Goal: Transaction & Acquisition: Download file/media

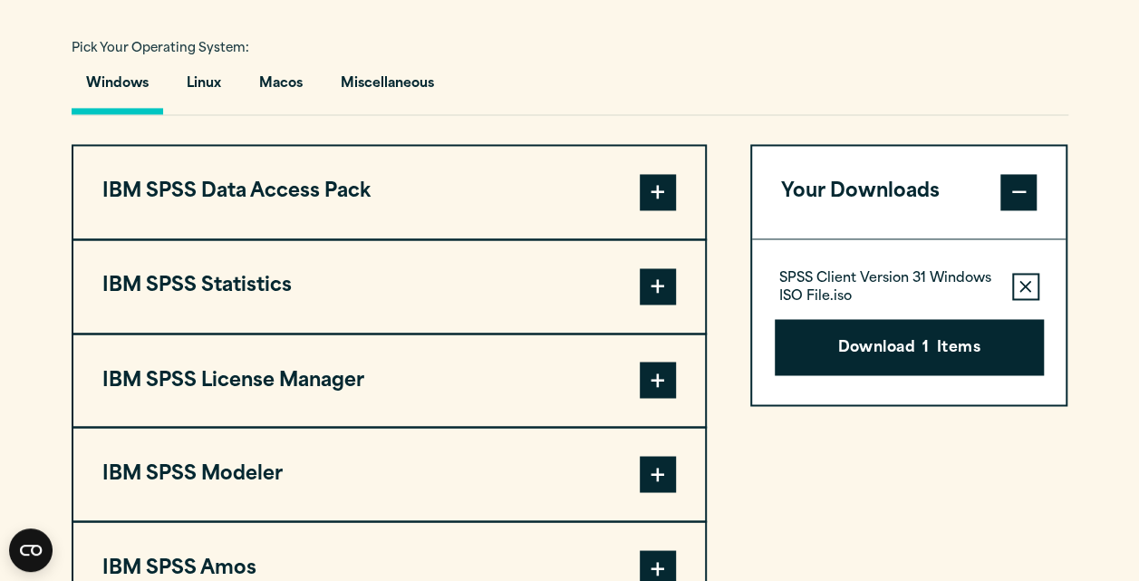
scroll to position [1325, 0]
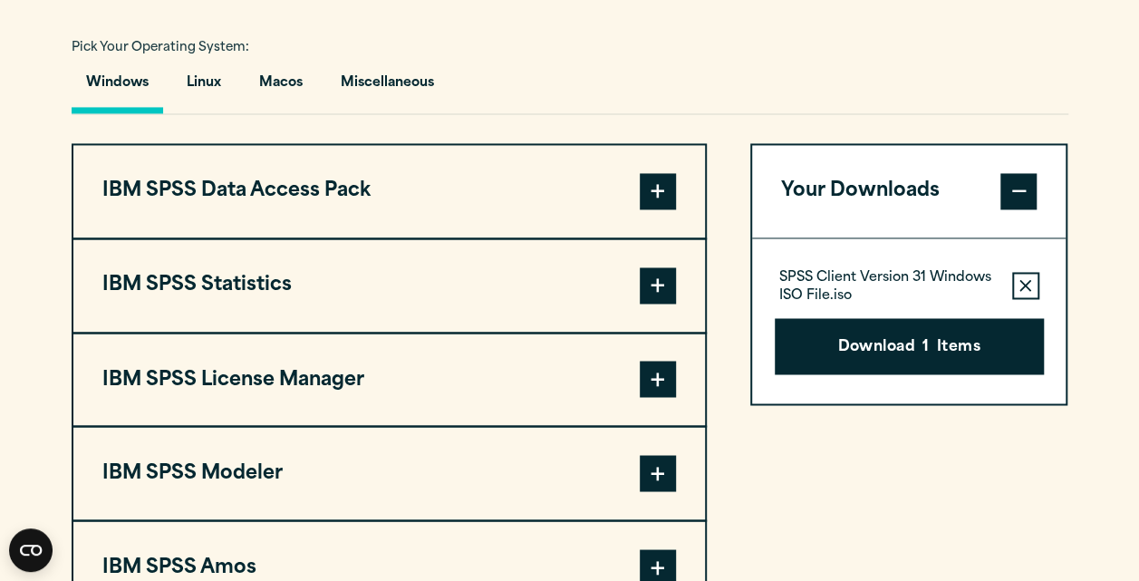
click at [367, 300] on button "IBM SPSS Statistics" at bounding box center [388, 285] width 631 height 92
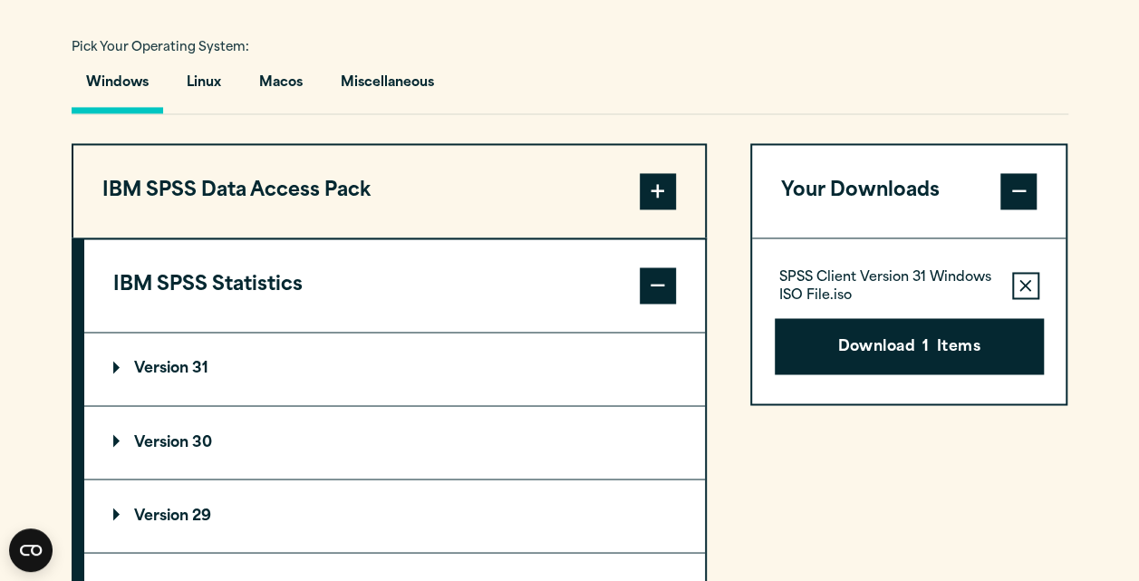
click at [207, 437] on p "Version 30" at bounding box center [162, 442] width 99 height 14
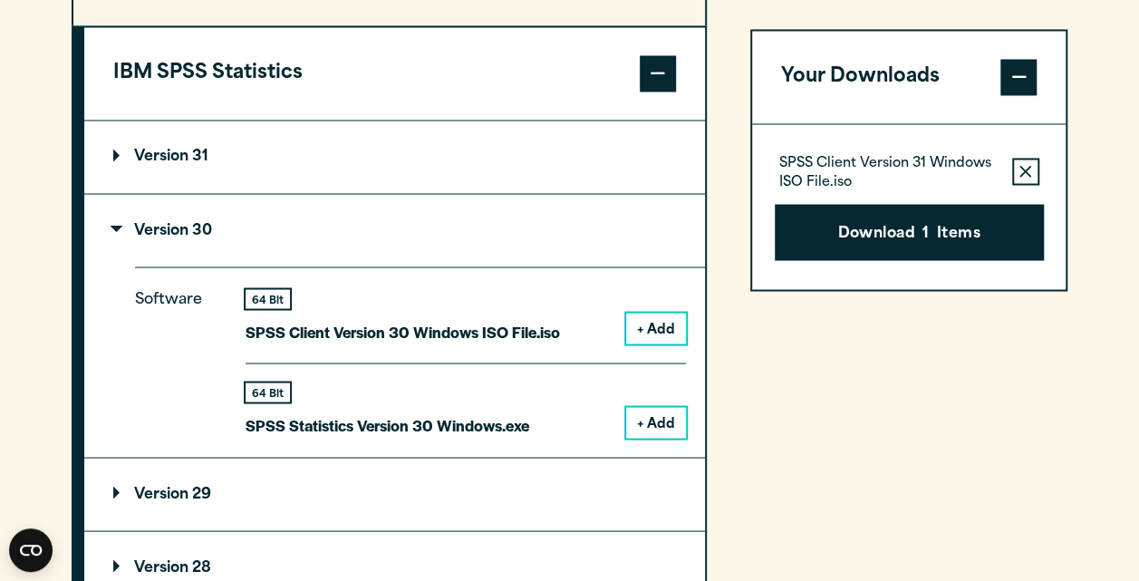
scroll to position [1540, 0]
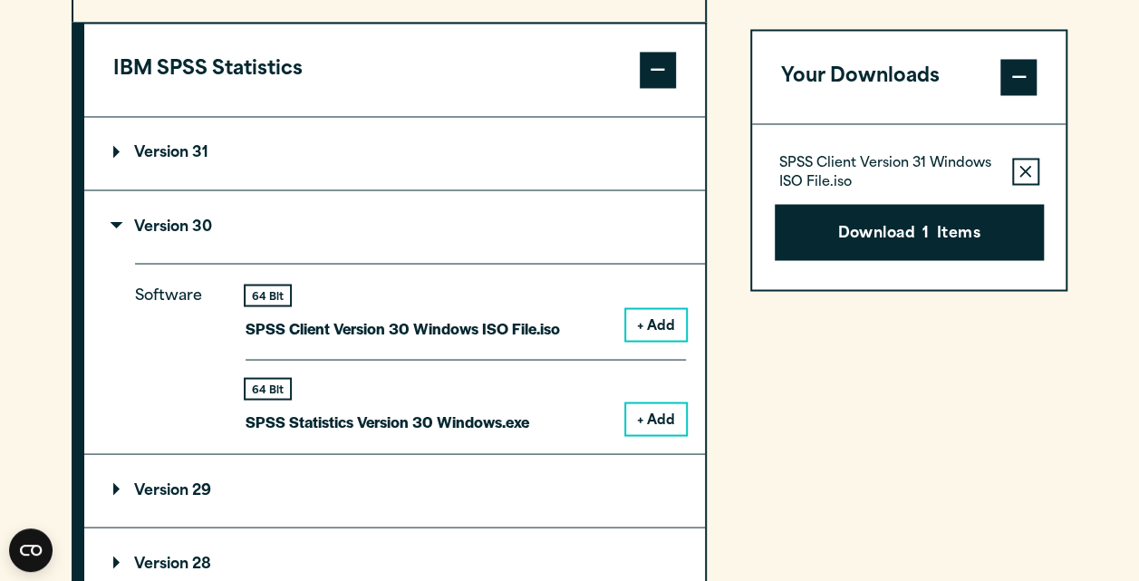
click at [649, 415] on button "+ Add" at bounding box center [656, 418] width 60 height 31
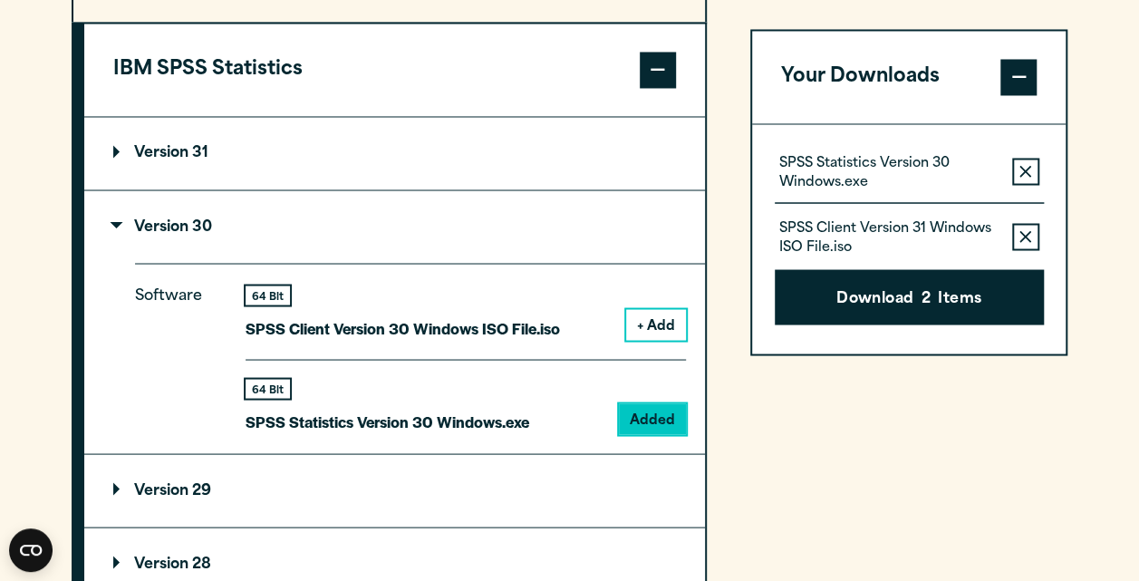
click at [1020, 230] on icon "button" at bounding box center [1025, 236] width 12 height 12
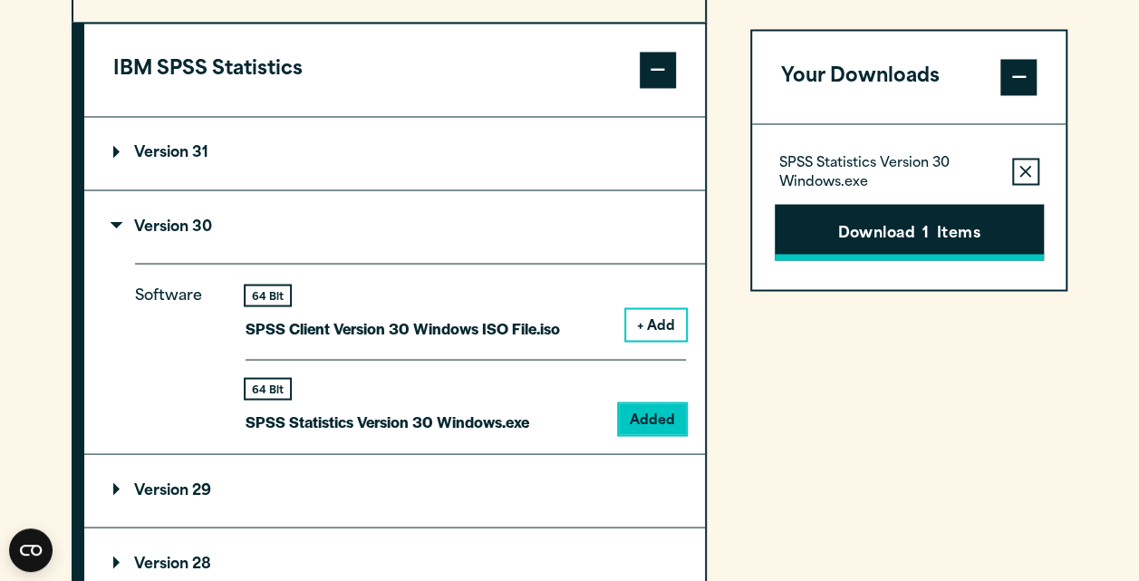
click at [998, 226] on button "Download 1 Items" at bounding box center [909, 232] width 269 height 56
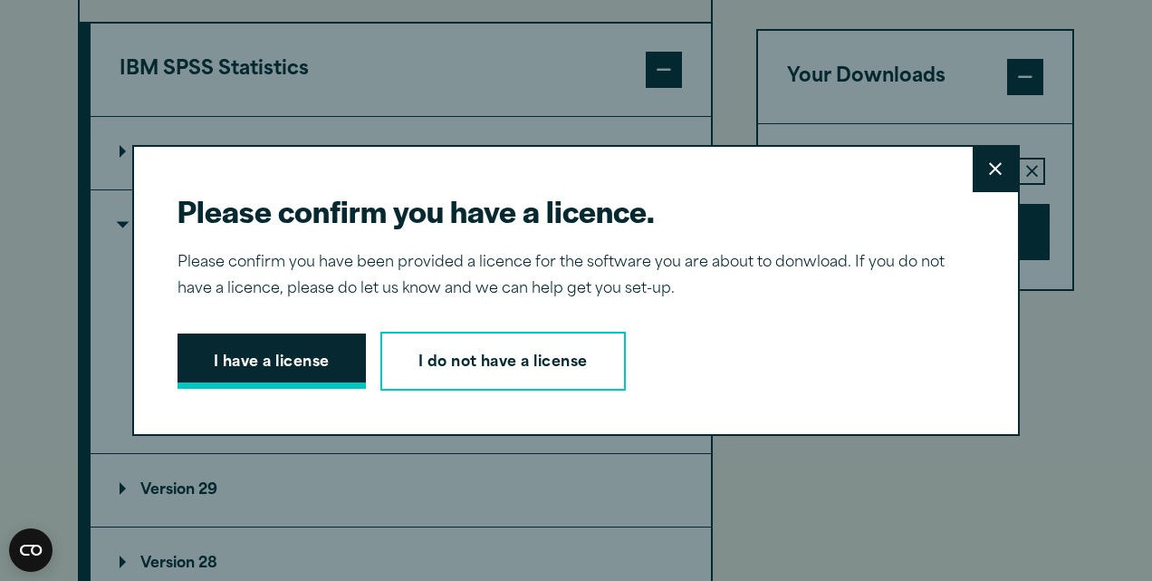
click at [265, 381] on button "I have a license" at bounding box center [272, 361] width 188 height 56
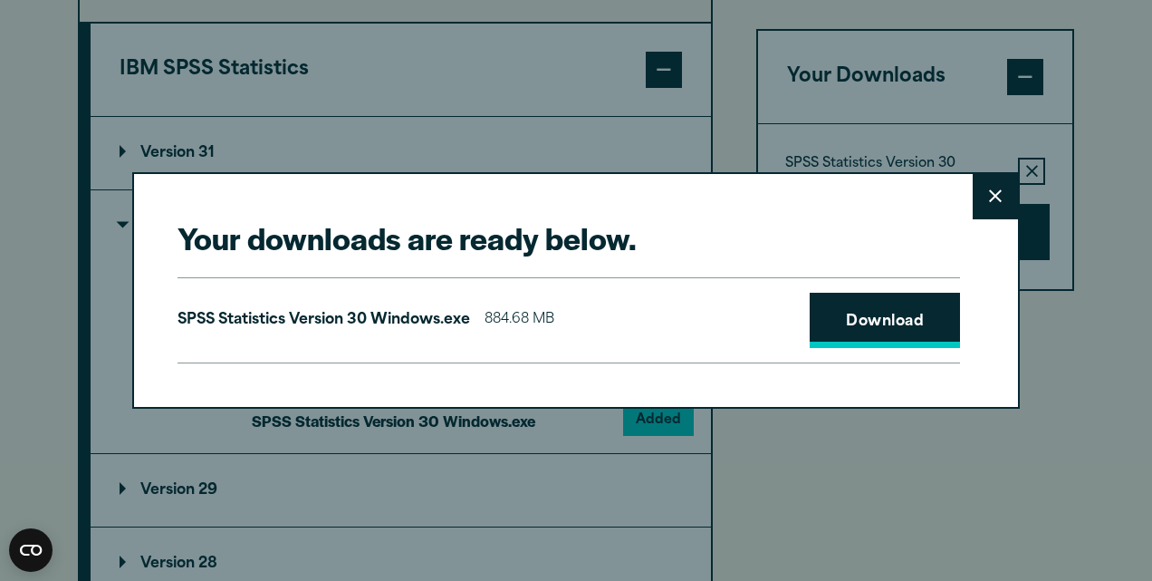
click at [868, 310] on link "Download" at bounding box center [885, 321] width 150 height 56
click at [505, 241] on h2 "Your downloads are ready below." at bounding box center [569, 237] width 783 height 41
click at [429, 323] on p "SPSS Statistics Version 30 Windows.exe" at bounding box center [324, 320] width 293 height 26
click at [513, 318] on span "884.68 MB" at bounding box center [520, 320] width 70 height 26
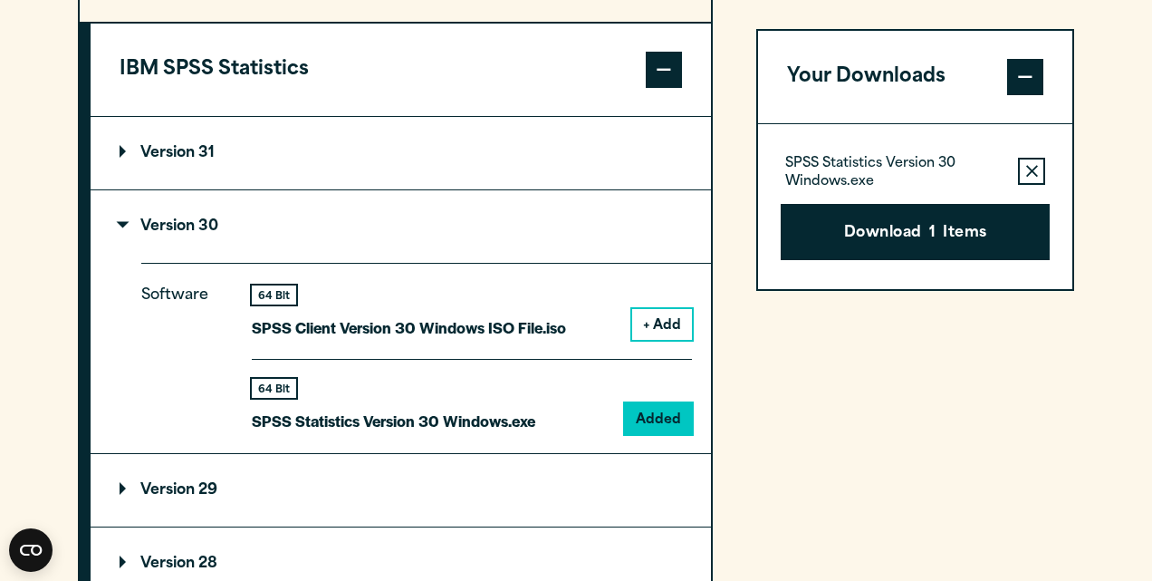
click at [788, 119] on div "Your downloads are ready below. Close SPSS Statistics Version 30 Windows.exe 88…" at bounding box center [576, 290] width 1152 height 581
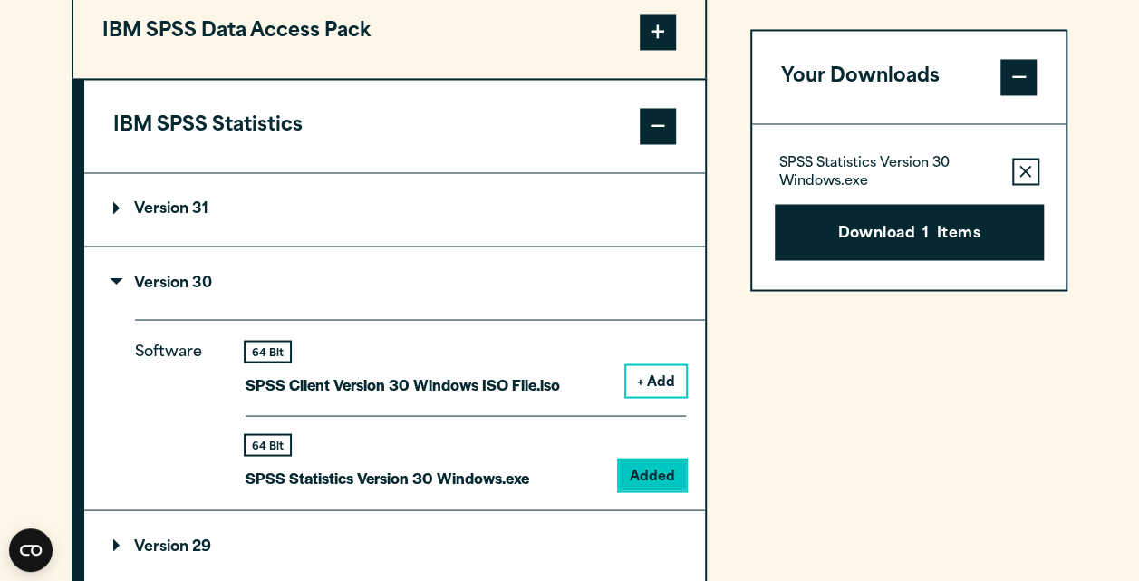
scroll to position [1483, 0]
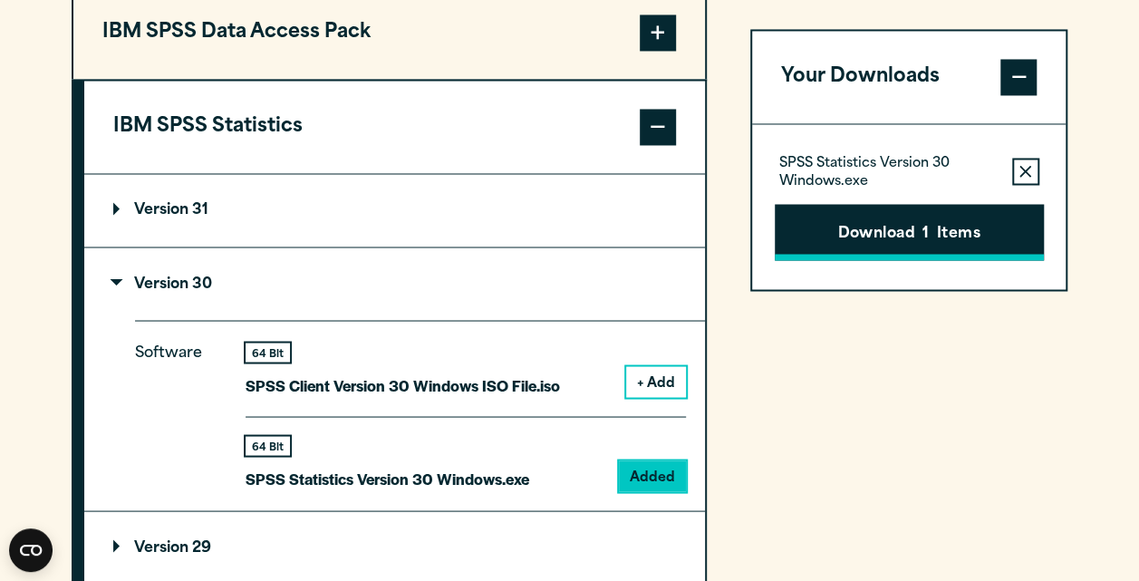
click at [940, 226] on button "Download 1 Items" at bounding box center [909, 232] width 269 height 56
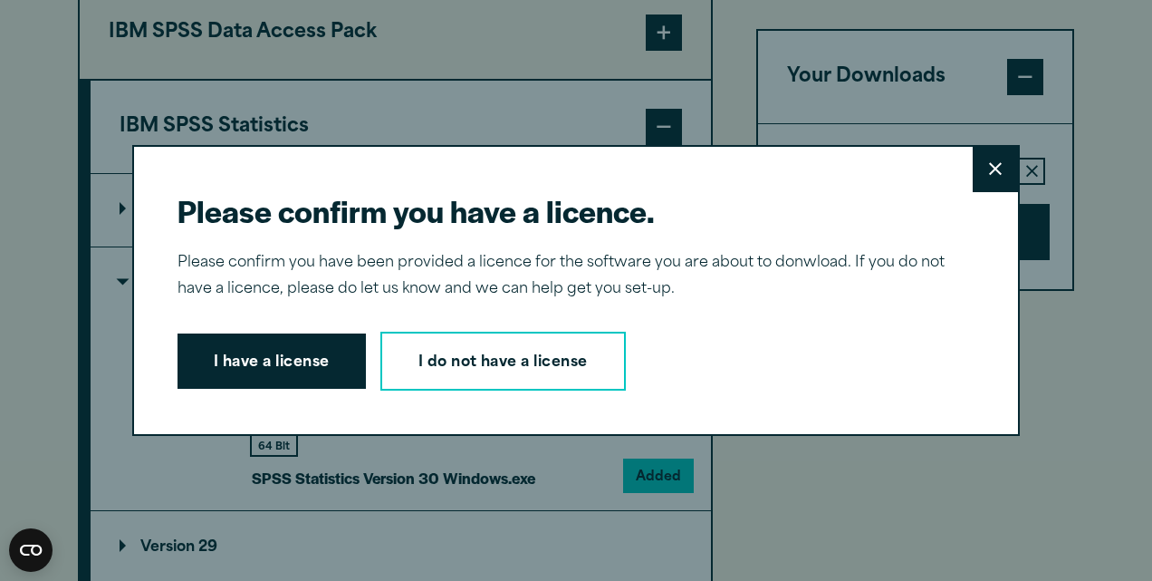
click at [978, 175] on button "Close" at bounding box center [995, 169] width 45 height 45
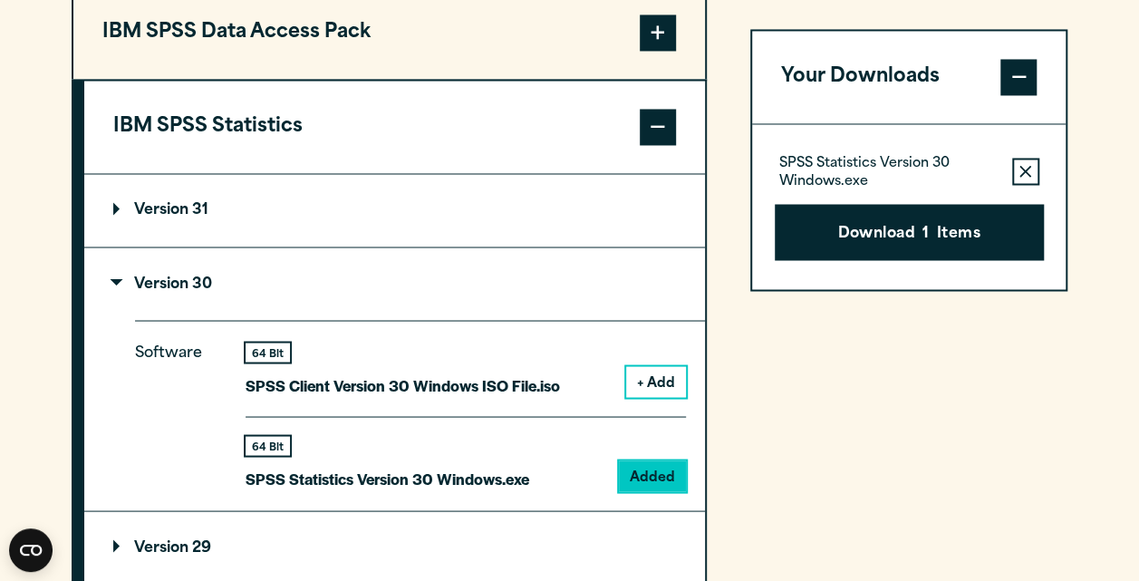
click at [1016, 62] on span at bounding box center [1018, 77] width 36 height 36
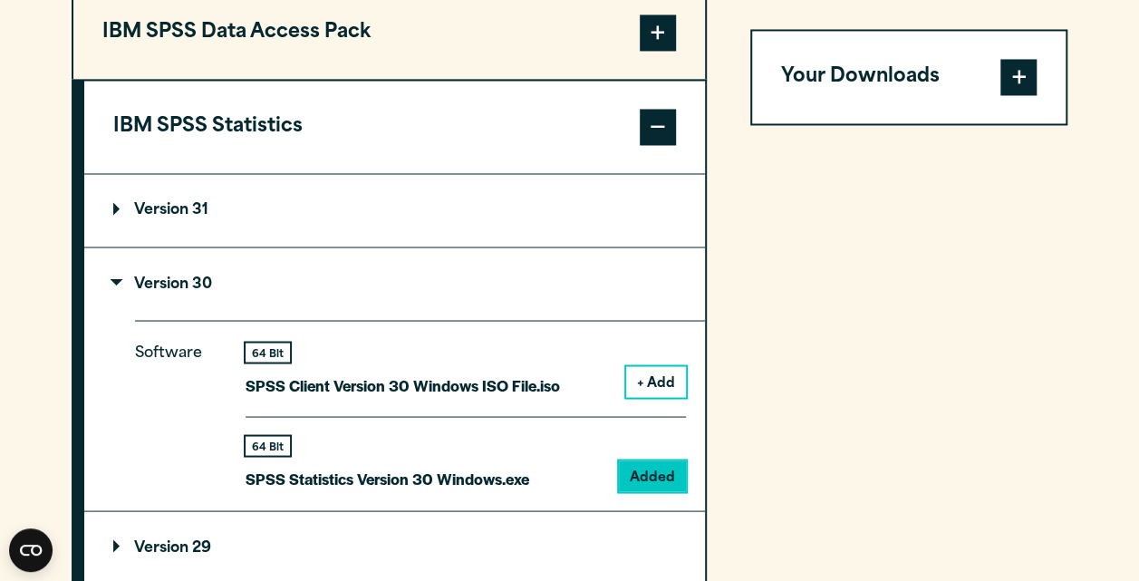
click at [1010, 63] on span at bounding box center [1018, 77] width 36 height 36
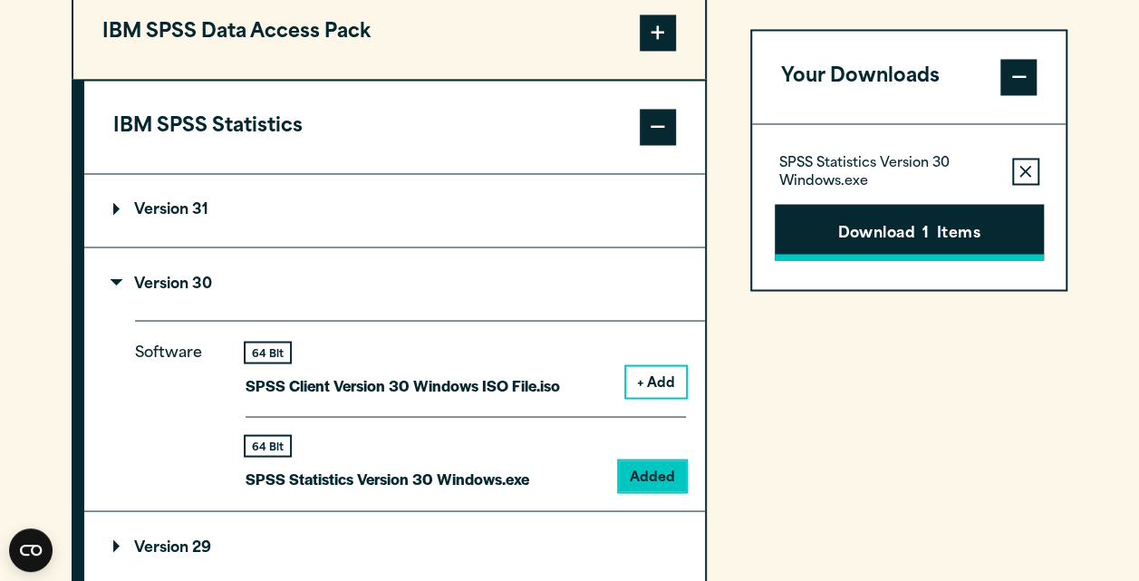
click at [930, 207] on button "Download 1 Items" at bounding box center [909, 232] width 269 height 56
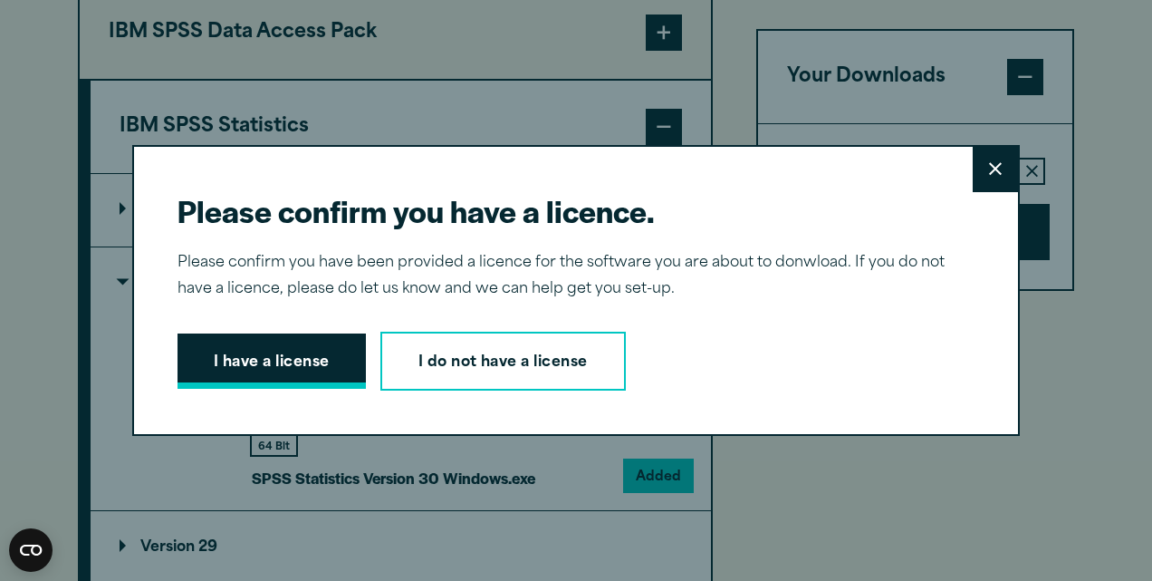
click at [304, 352] on button "I have a license" at bounding box center [272, 361] width 188 height 56
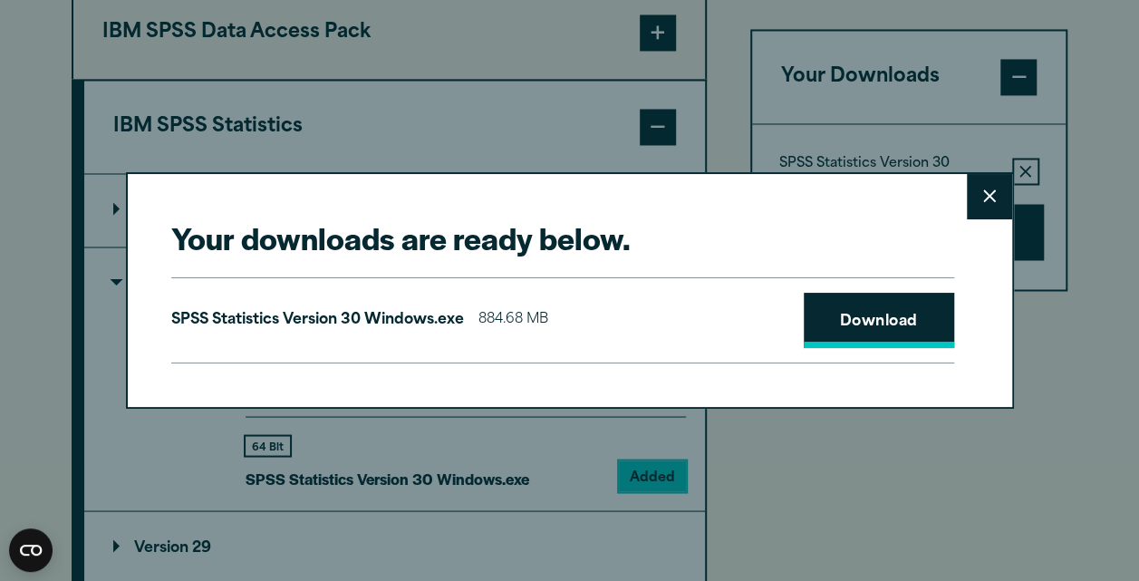
click at [872, 312] on link "Download" at bounding box center [879, 321] width 150 height 56
click at [988, 191] on icon at bounding box center [989, 196] width 13 height 14
